Goal: Transaction & Acquisition: Purchase product/service

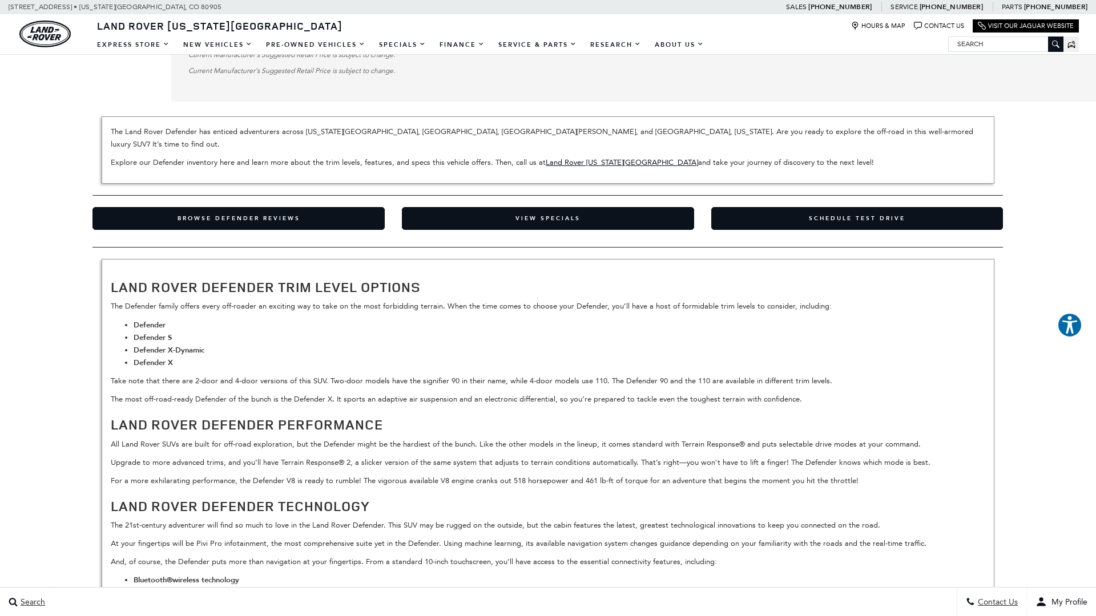
scroll to position [3195, 0]
